Goal: Transaction & Acquisition: Obtain resource

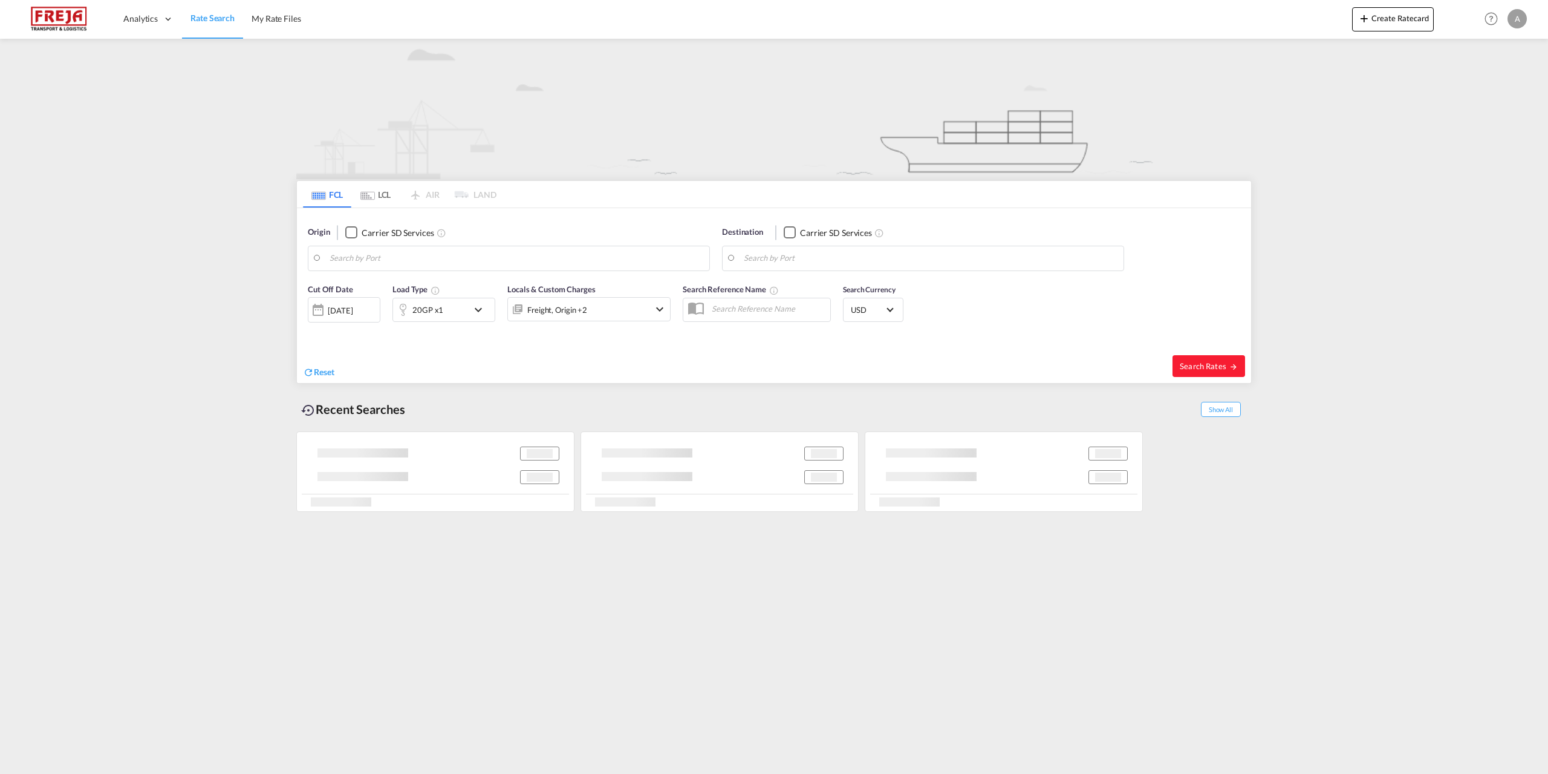
type input "[GEOGRAPHIC_DATA], [GEOGRAPHIC_DATA]"
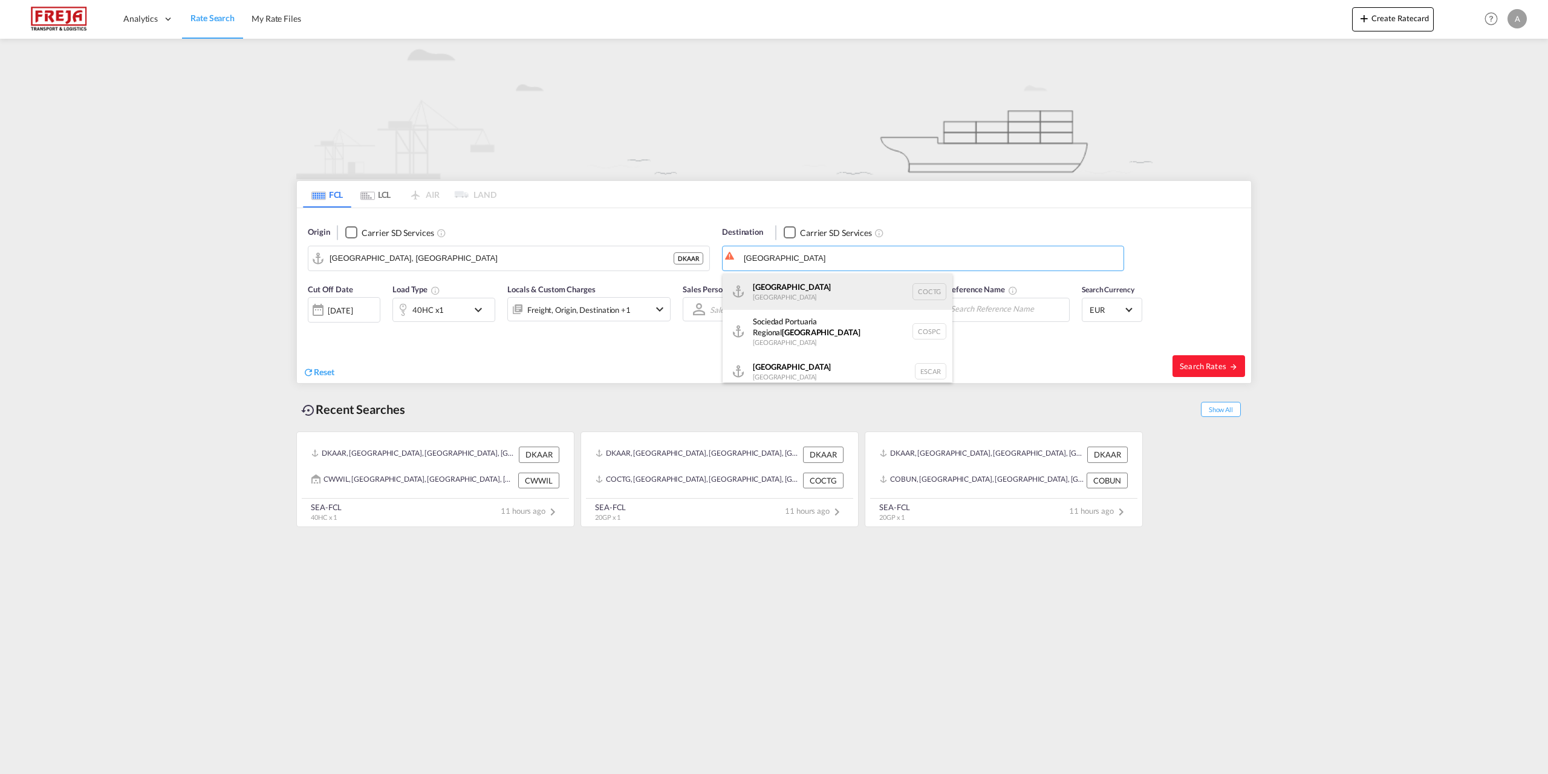
click at [748, 289] on div "Cartagena Colombia COCTG" at bounding box center [838, 291] width 230 height 36
type input "[GEOGRAPHIC_DATA], COCTG"
click at [1194, 370] on span "Search Rates" at bounding box center [1209, 366] width 58 height 10
type input "DKAAR to COCTG / 26 Aug 2025"
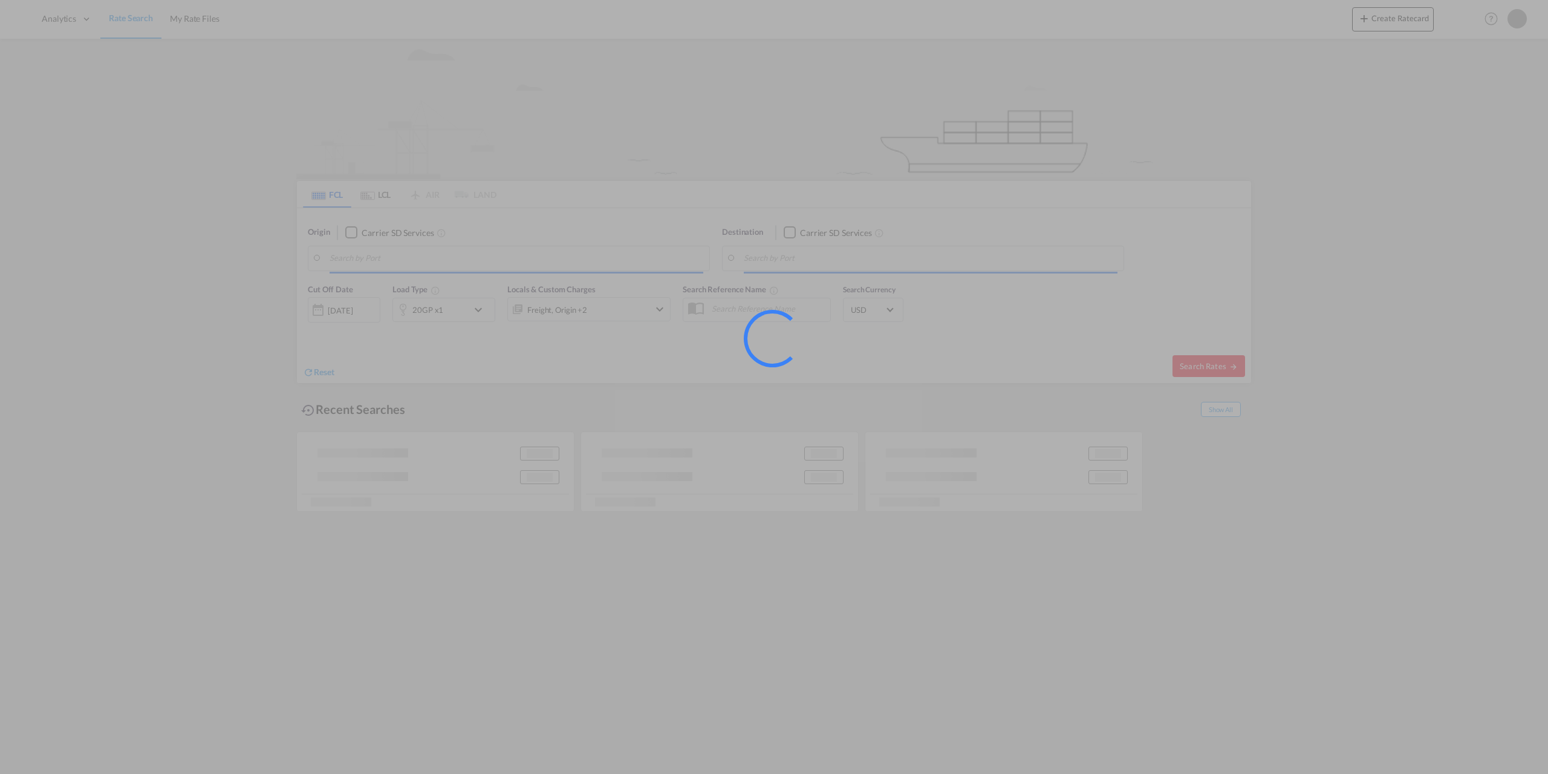
type input "[GEOGRAPHIC_DATA], [GEOGRAPHIC_DATA]"
type input "[GEOGRAPHIC_DATA], COCTG"
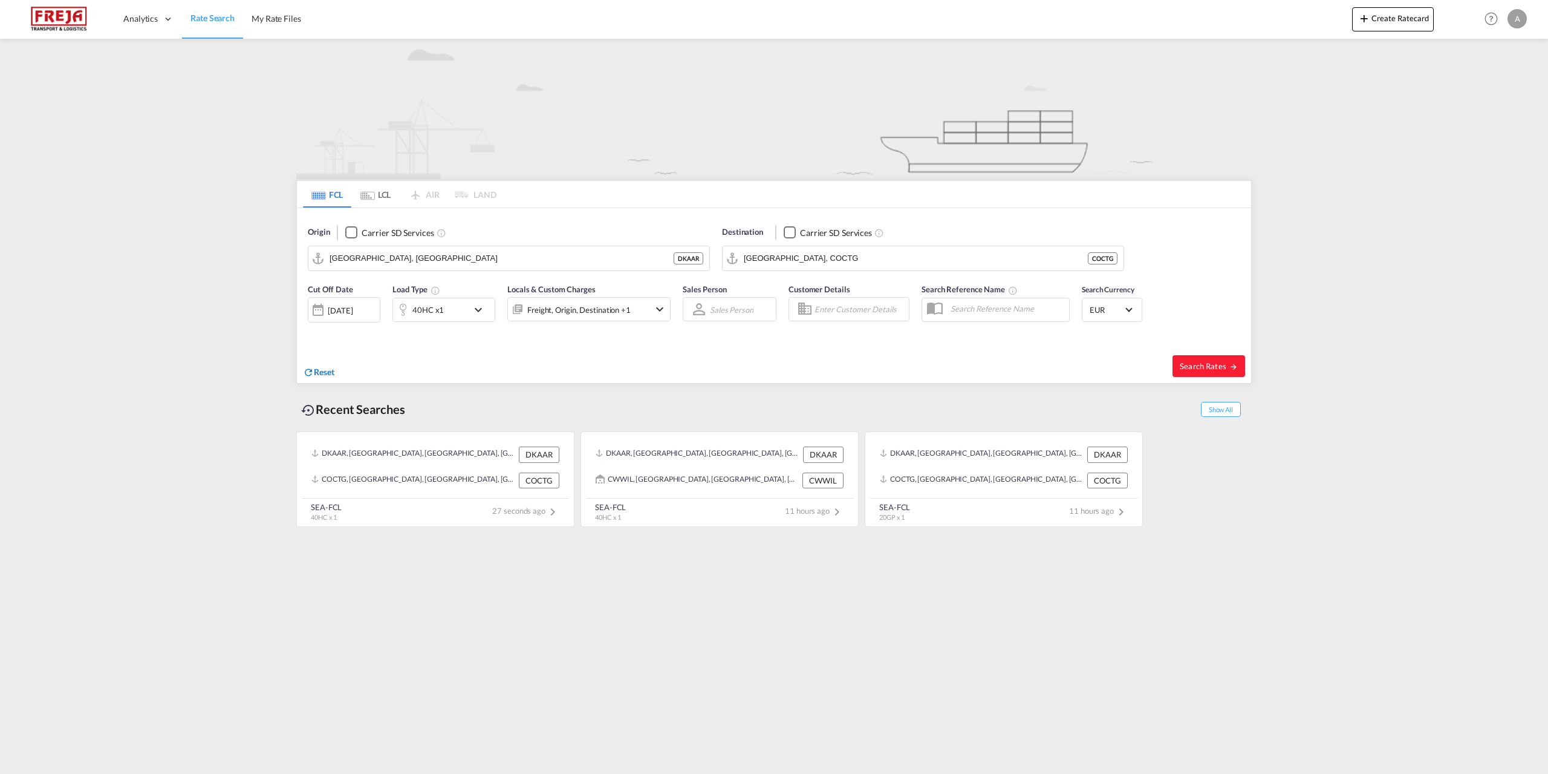
click at [330, 376] on span "Reset" at bounding box center [324, 372] width 21 height 10
click at [394, 253] on body "Analytics Reports Dashboard Rate Search My Rate Files Analytics" at bounding box center [774, 387] width 1548 height 774
click at [373, 288] on div "Aarhu s Denmark DKAAR" at bounding box center [423, 291] width 230 height 36
type input "[GEOGRAPHIC_DATA], [GEOGRAPHIC_DATA]"
click at [808, 255] on body "Analytics Reports Dashboard Rate Search My Rate Files Analytics" at bounding box center [774, 387] width 1548 height 774
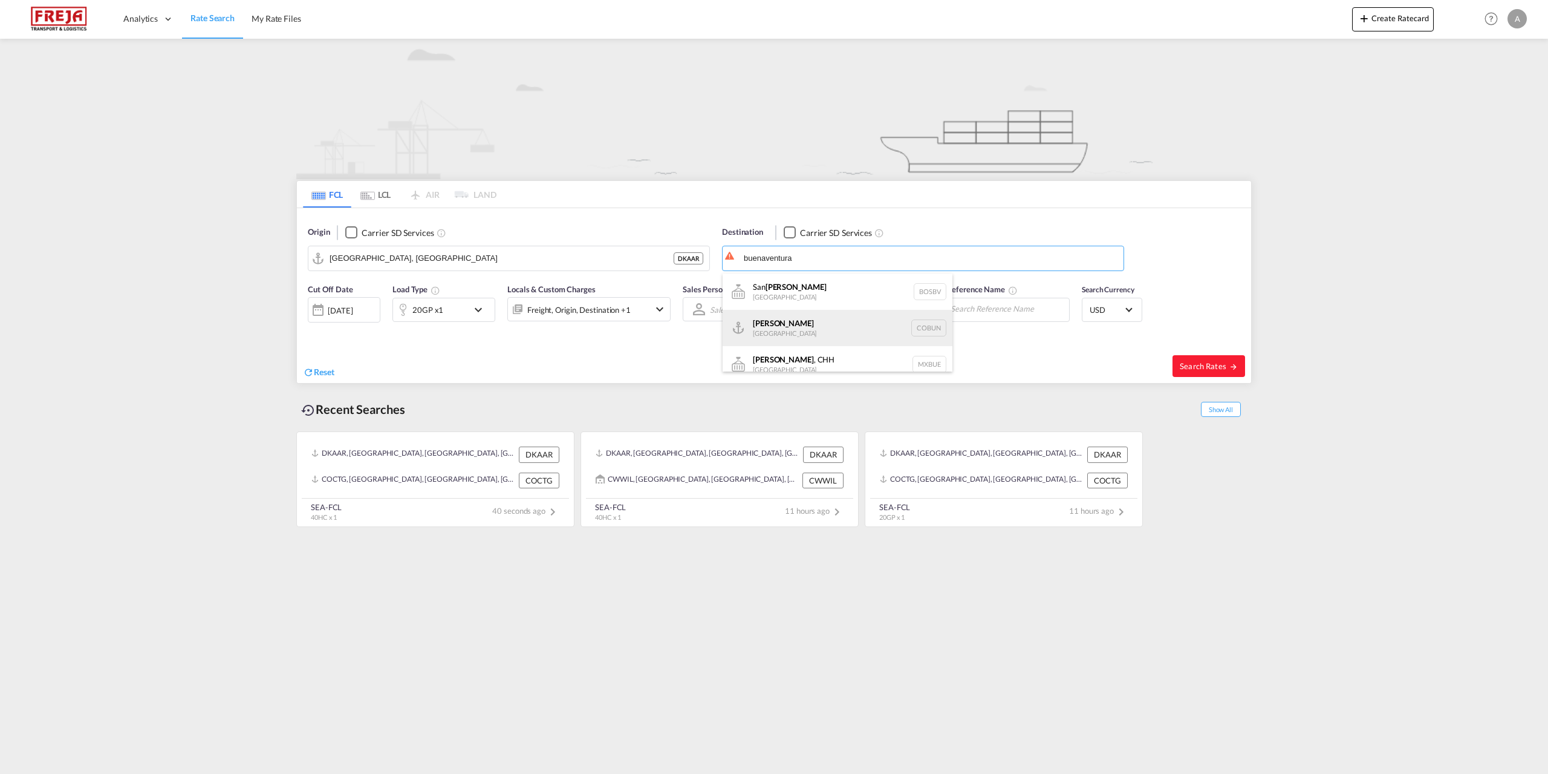
click at [791, 322] on div "Buenaventura [GEOGRAPHIC_DATA] [GEOGRAPHIC_DATA]" at bounding box center [838, 328] width 230 height 36
type input "Buenaventura, [GEOGRAPHIC_DATA]"
click at [1215, 361] on span "Search Rates" at bounding box center [1209, 366] width 58 height 10
type input "DKAAR to [PERSON_NAME] / [DATE]"
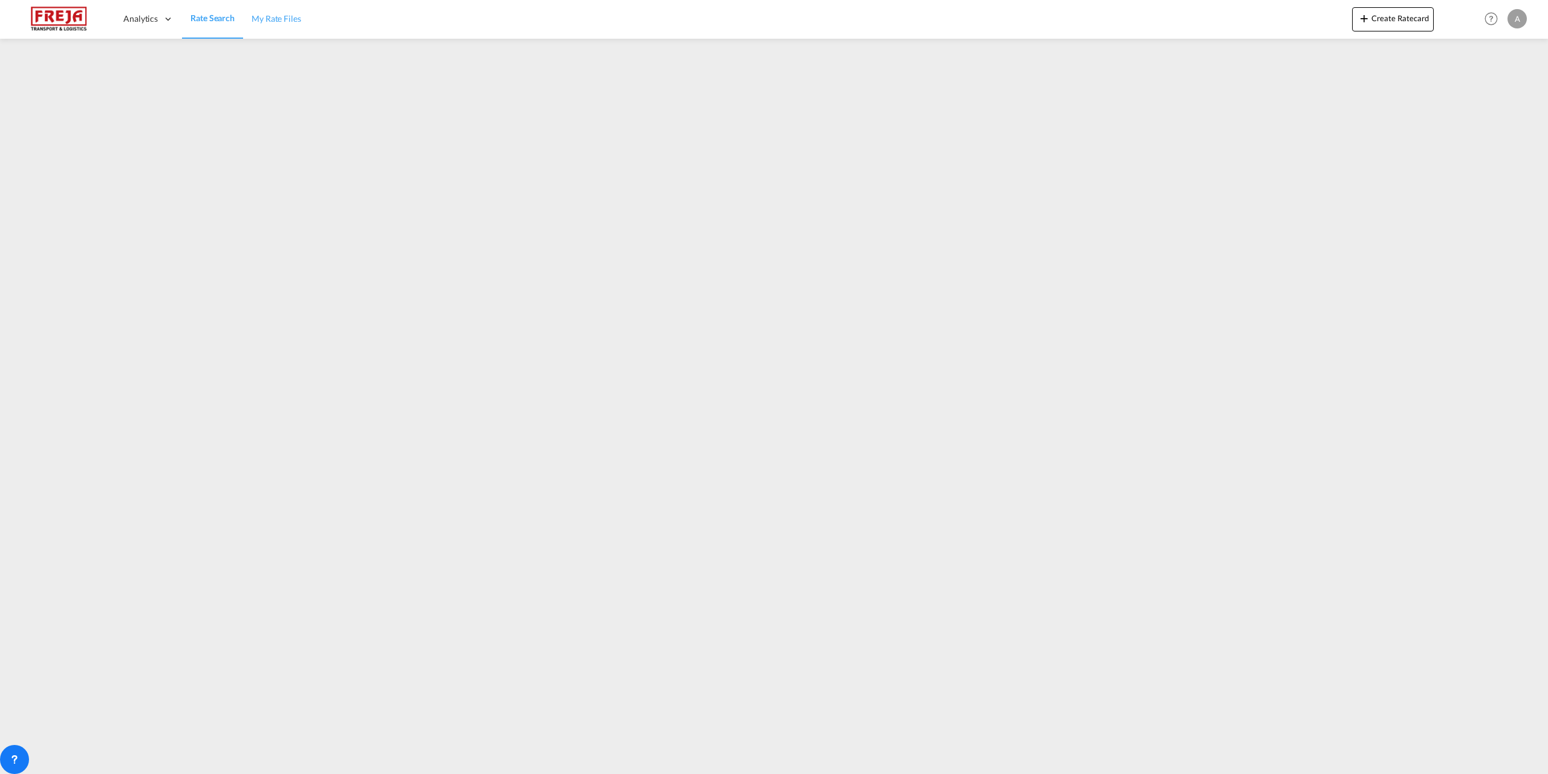
click at [278, 18] on span "My Rate Files" at bounding box center [277, 18] width 50 height 10
click at [212, 21] on span "Rate Search" at bounding box center [213, 18] width 44 height 10
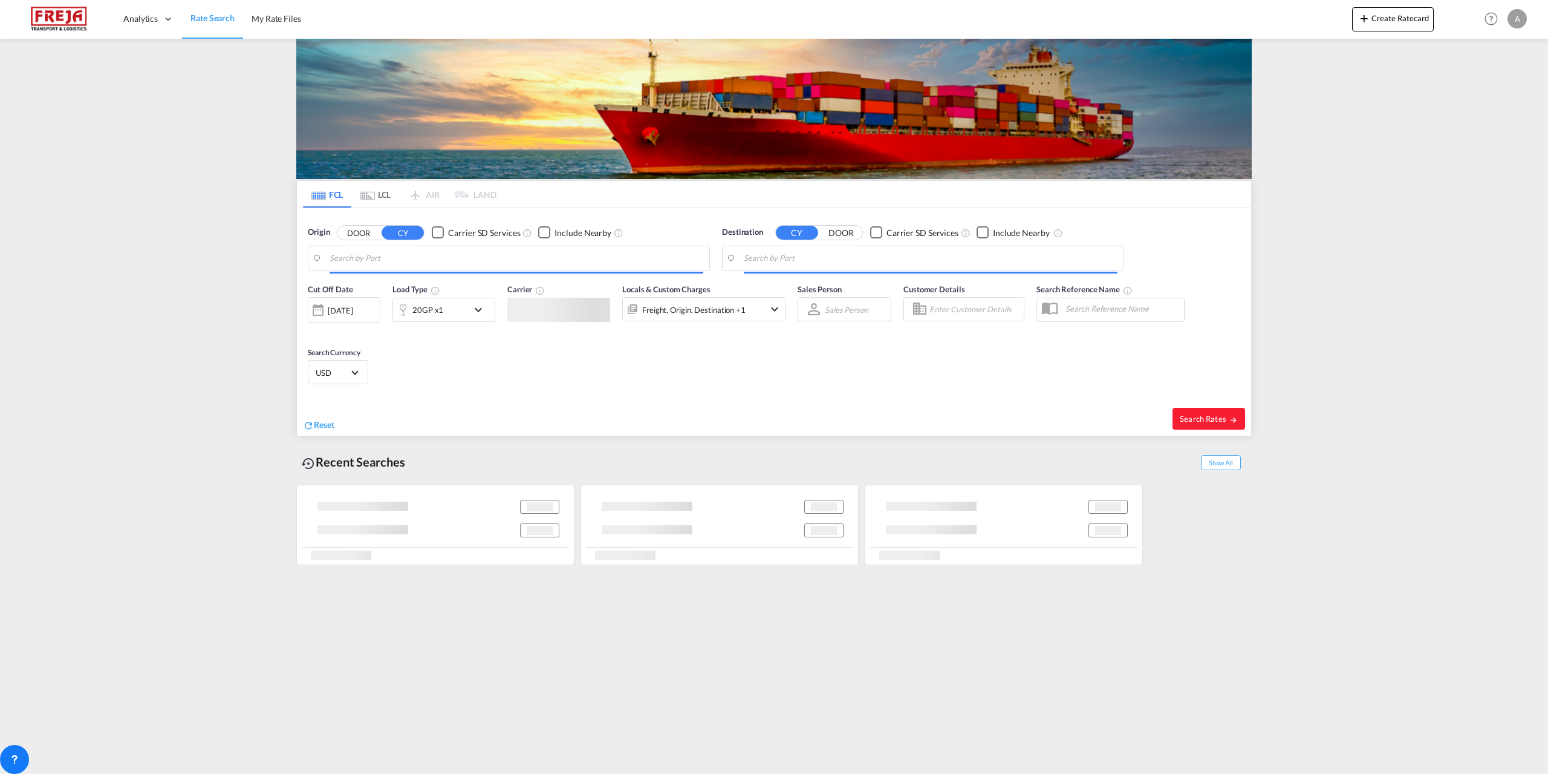
type input "[GEOGRAPHIC_DATA], [GEOGRAPHIC_DATA]"
type input "Buenaventura, [GEOGRAPHIC_DATA]"
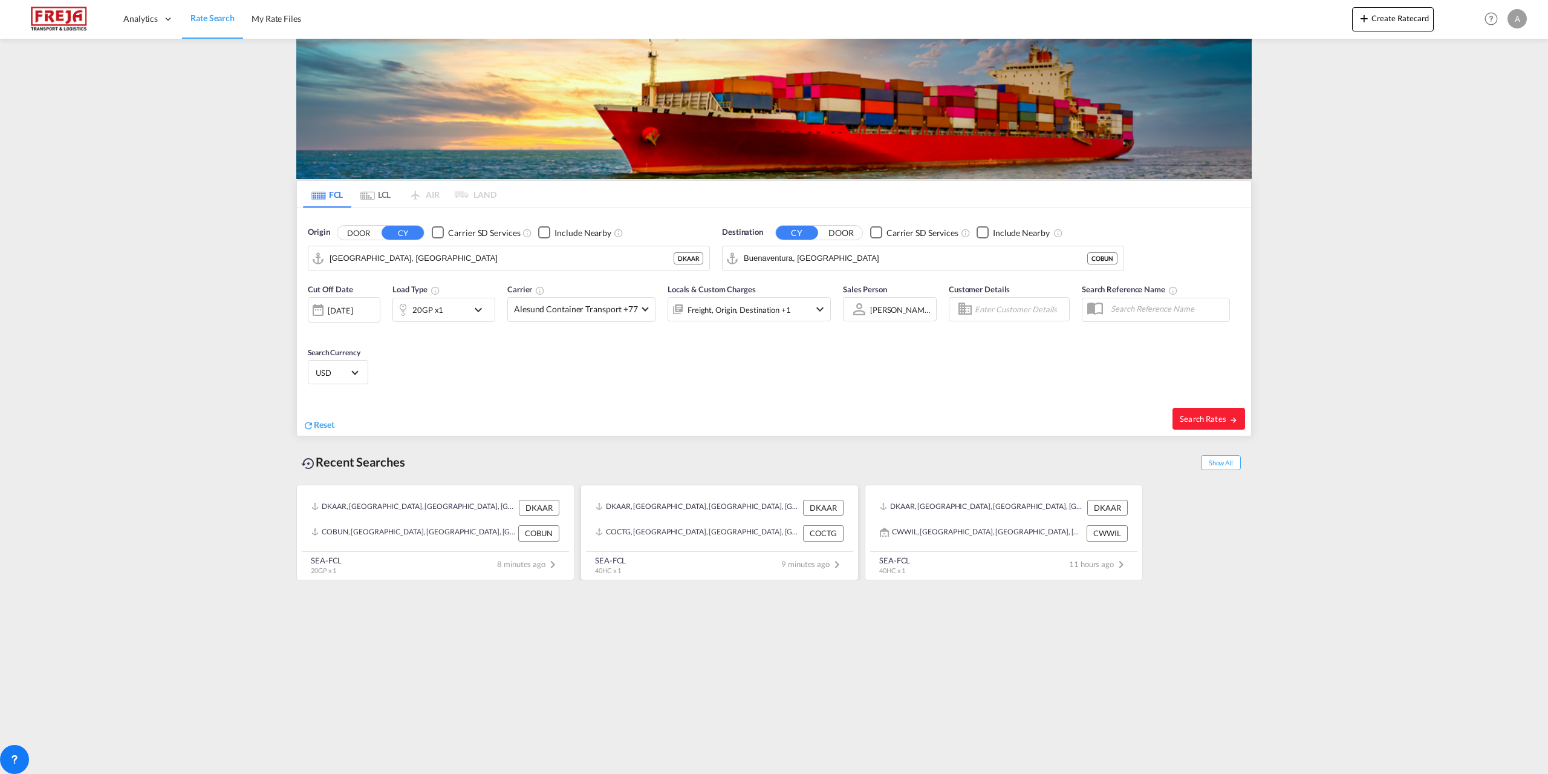
click at [726, 533] on div "COCTG, [GEOGRAPHIC_DATA], [GEOGRAPHIC_DATA], [GEOGRAPHIC_DATA], [GEOGRAPHIC_DAT…" at bounding box center [698, 533] width 204 height 16
